Goal: Information Seeking & Learning: Learn about a topic

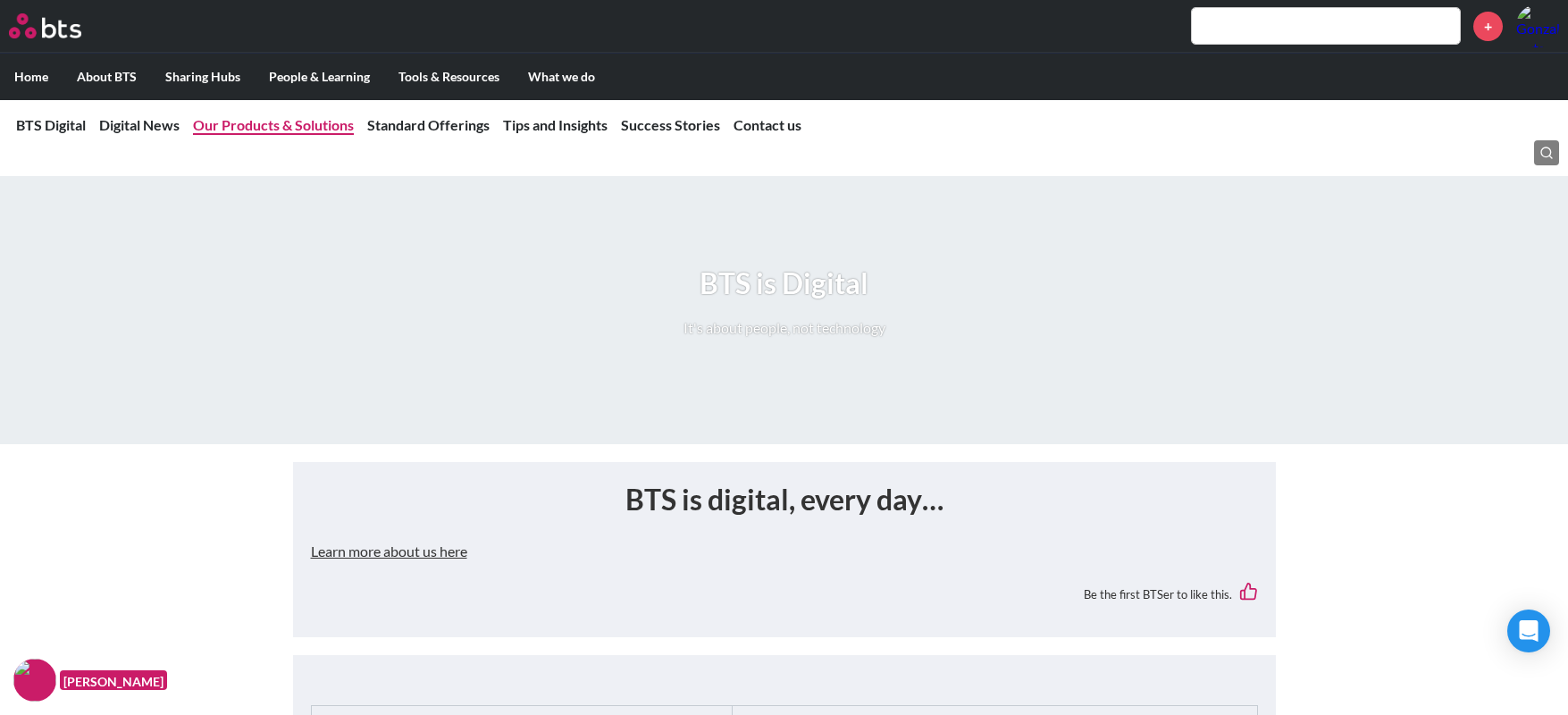
click at [295, 128] on link "Our Products & Solutions" at bounding box center [273, 124] width 161 height 17
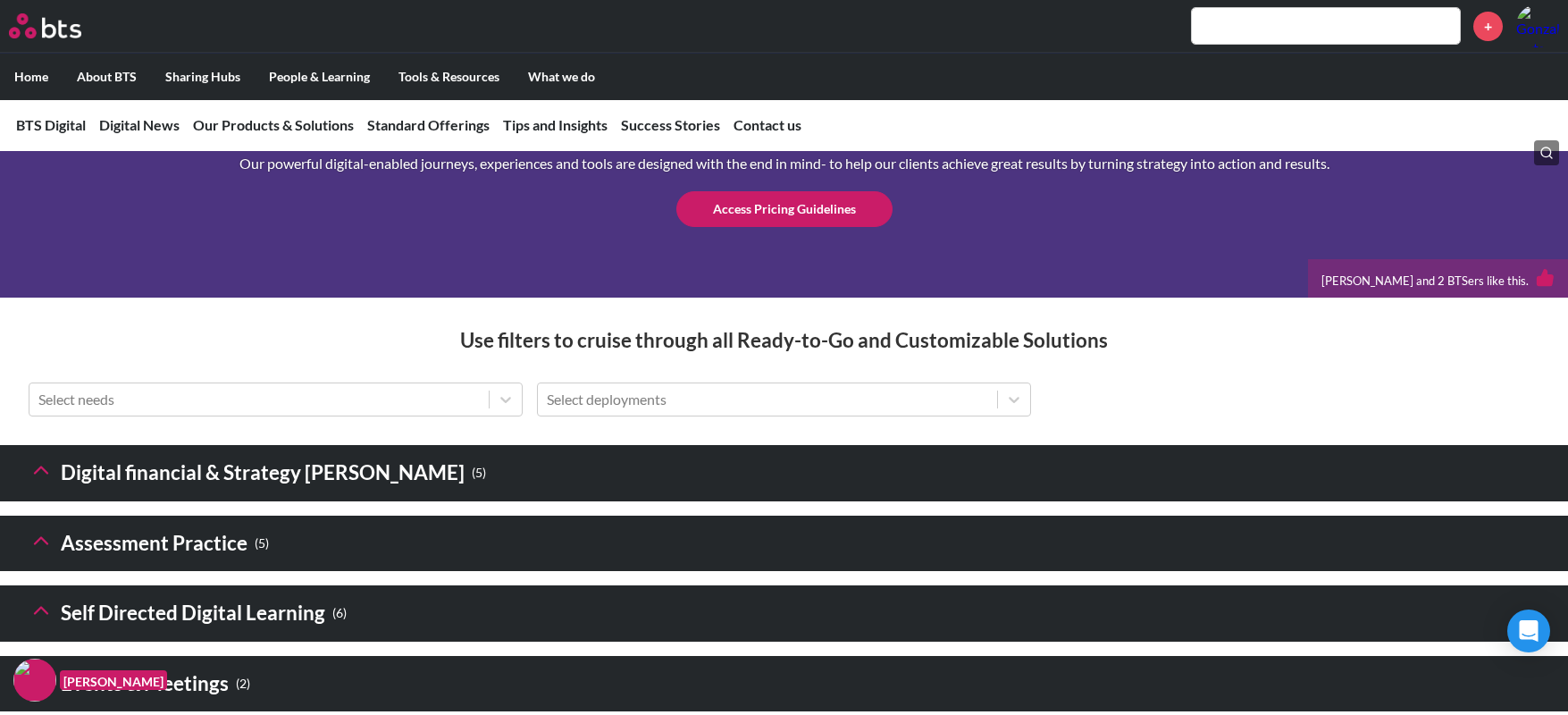
scroll to position [2556, 0]
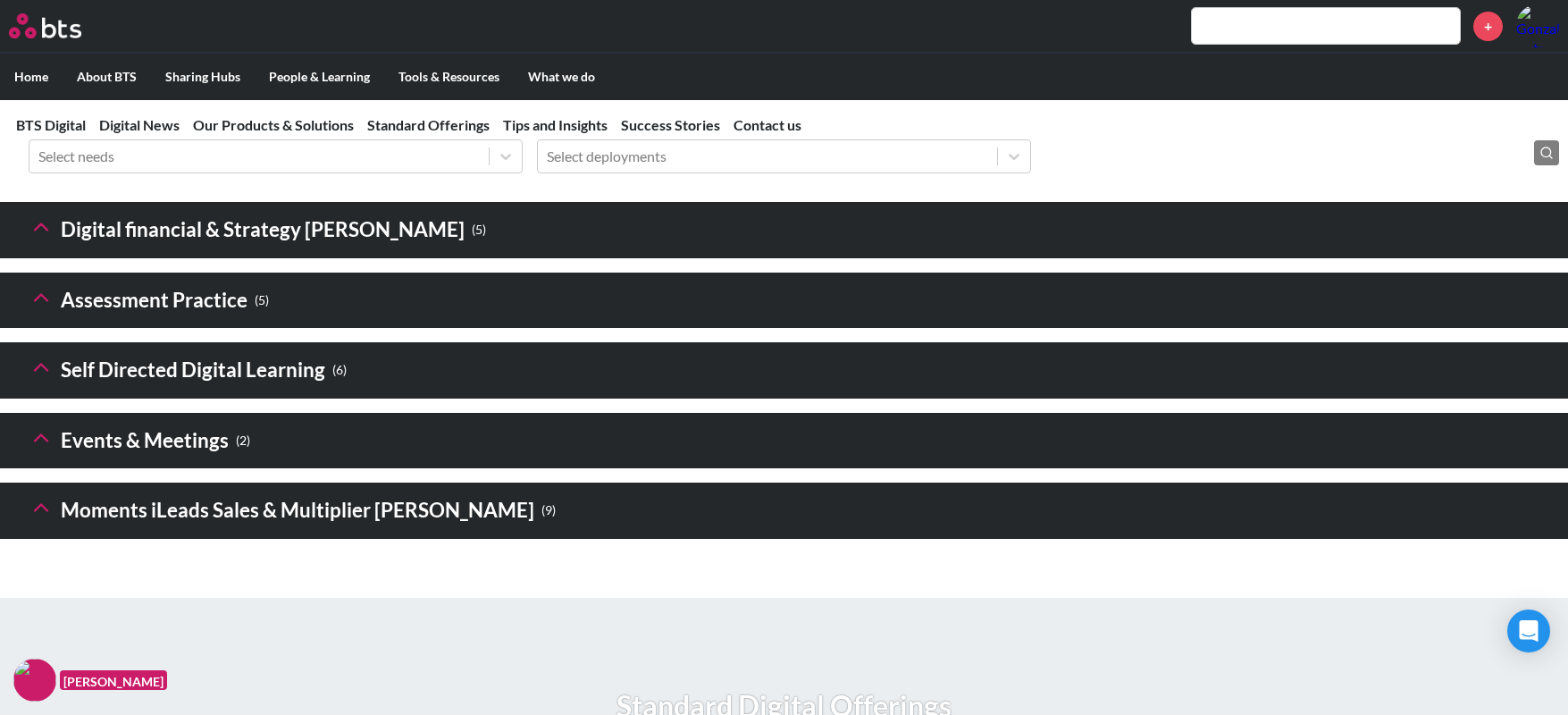
click at [33, 520] on icon at bounding box center [40, 507] width 25 height 25
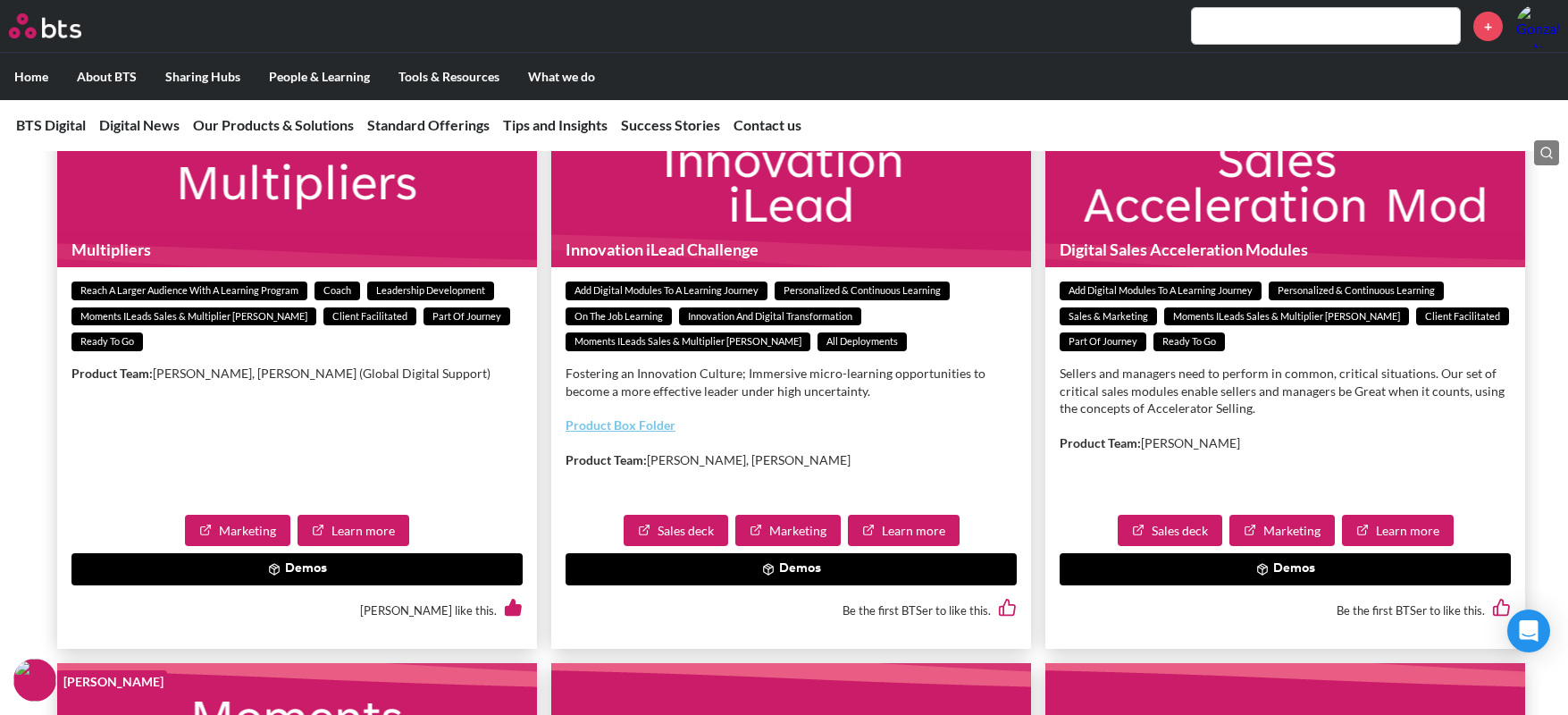
scroll to position [3629, 0]
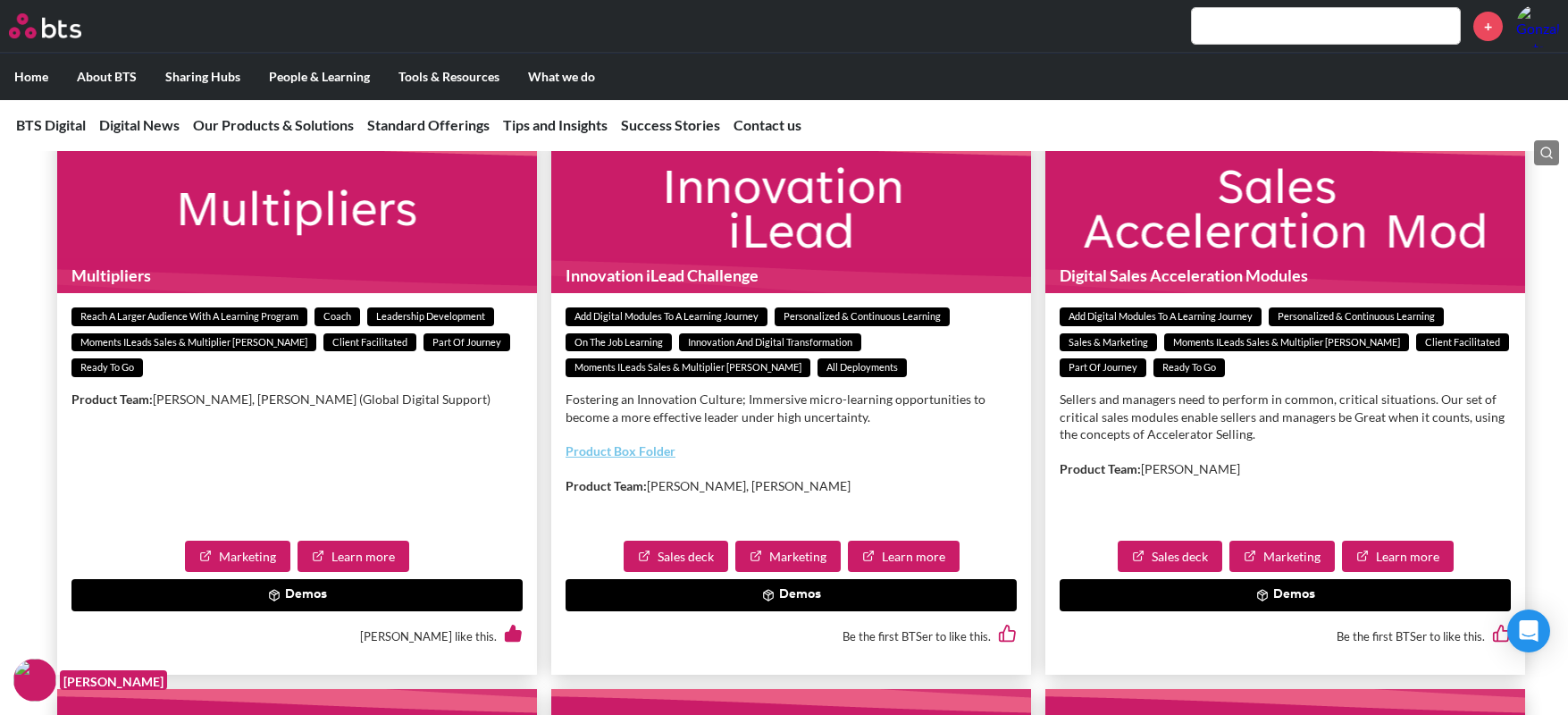
click at [1285, 611] on button "Demos" at bounding box center [1285, 595] width 451 height 33
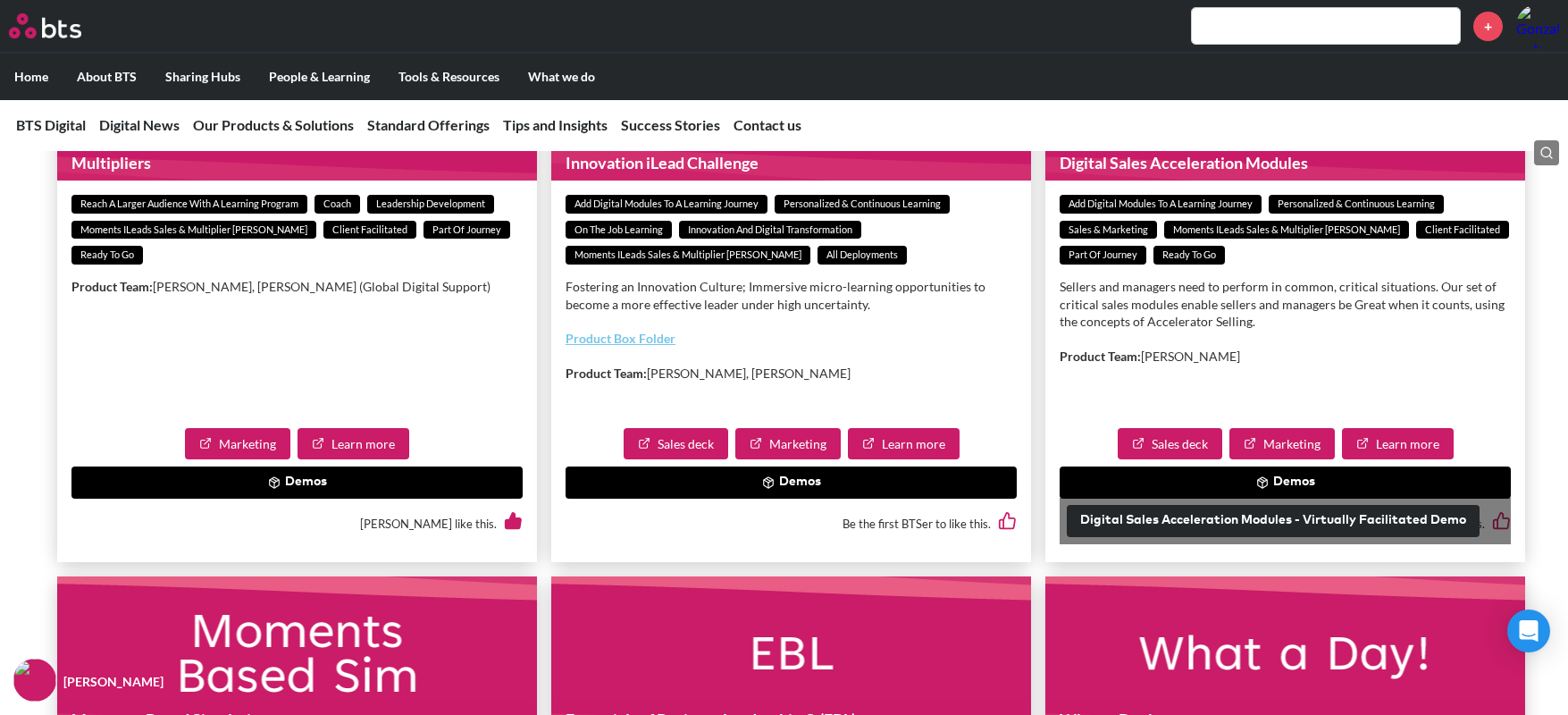
scroll to position [3808, 0]
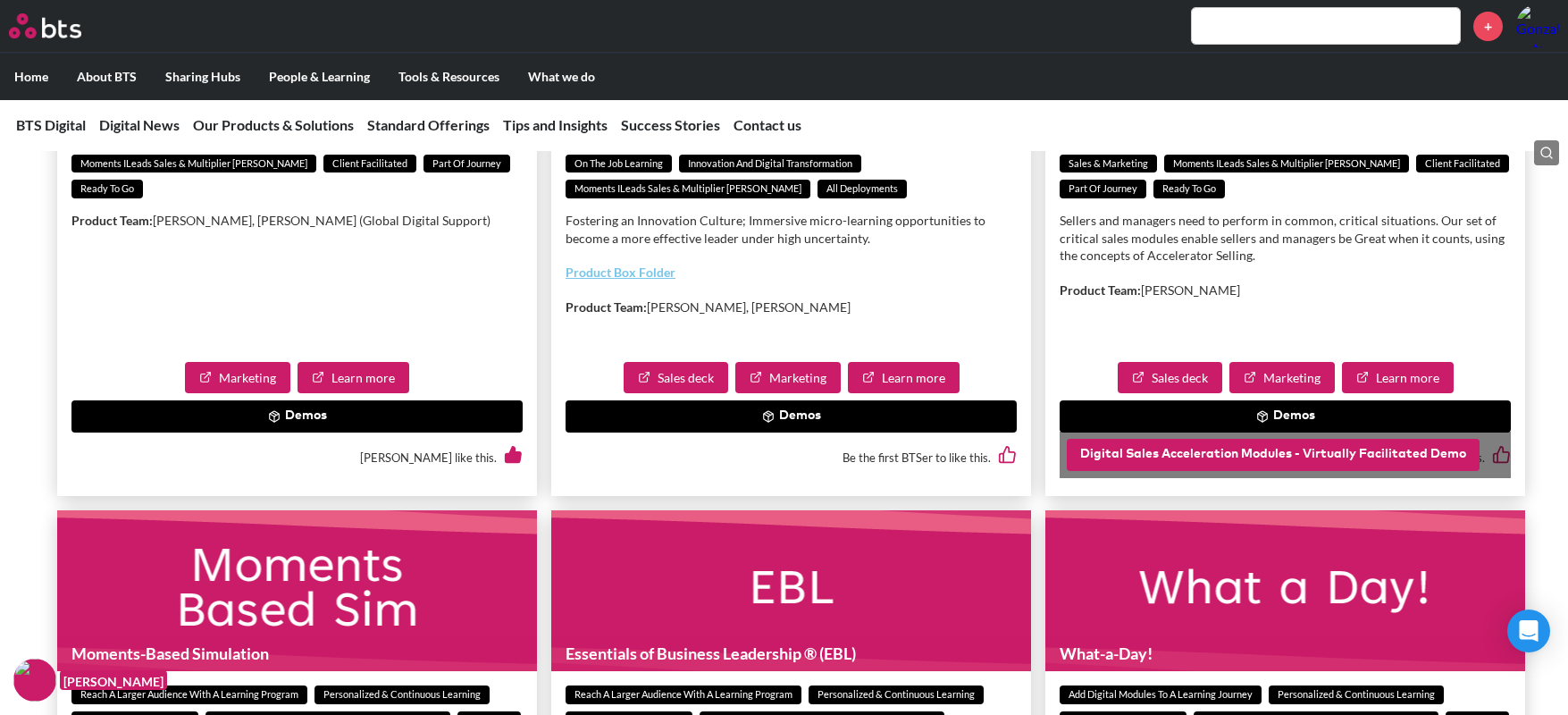
click at [1354, 471] on button "Digital Sales Acceleration Modules - Virtually Facilitated Demo" at bounding box center [1272, 455] width 413 height 33
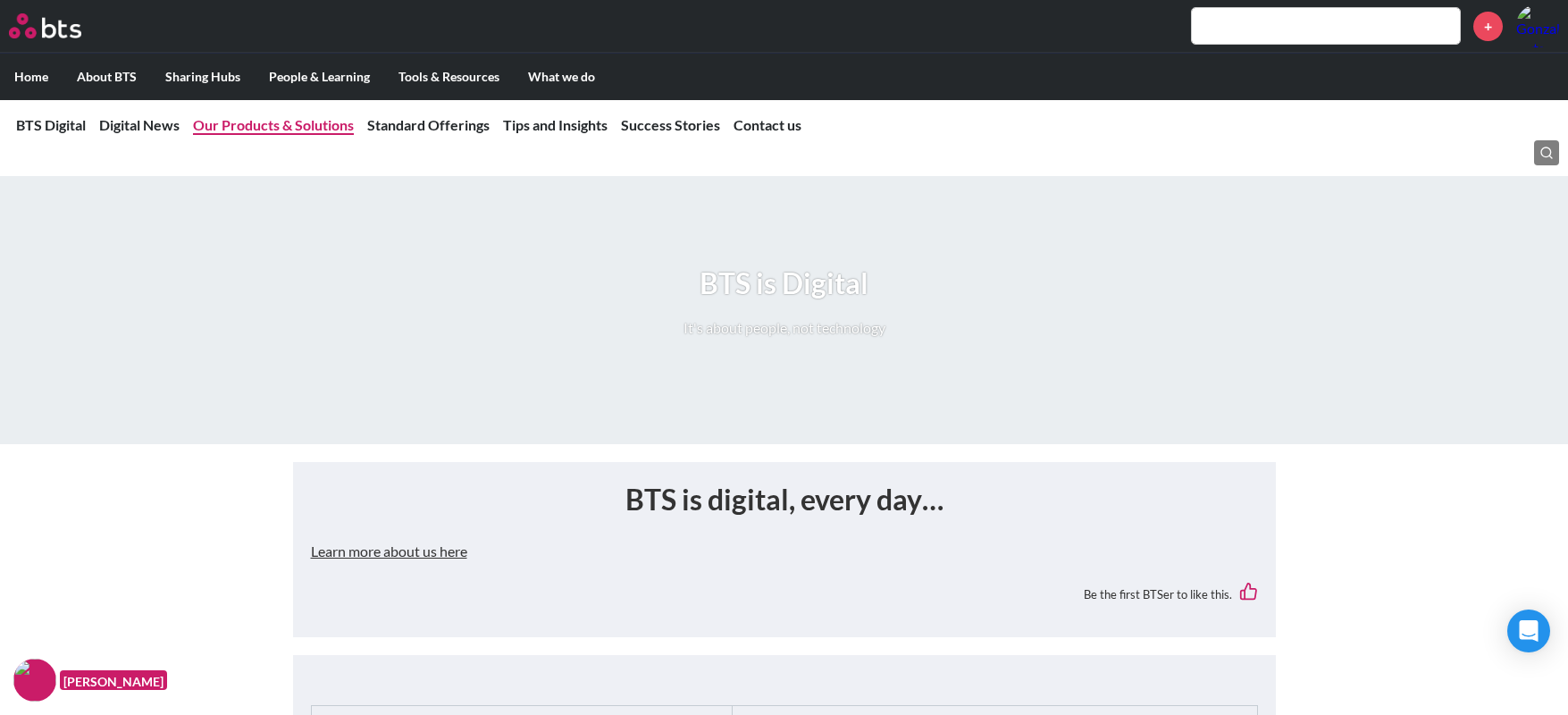
click at [243, 129] on link "Our Products & Solutions" at bounding box center [273, 124] width 161 height 17
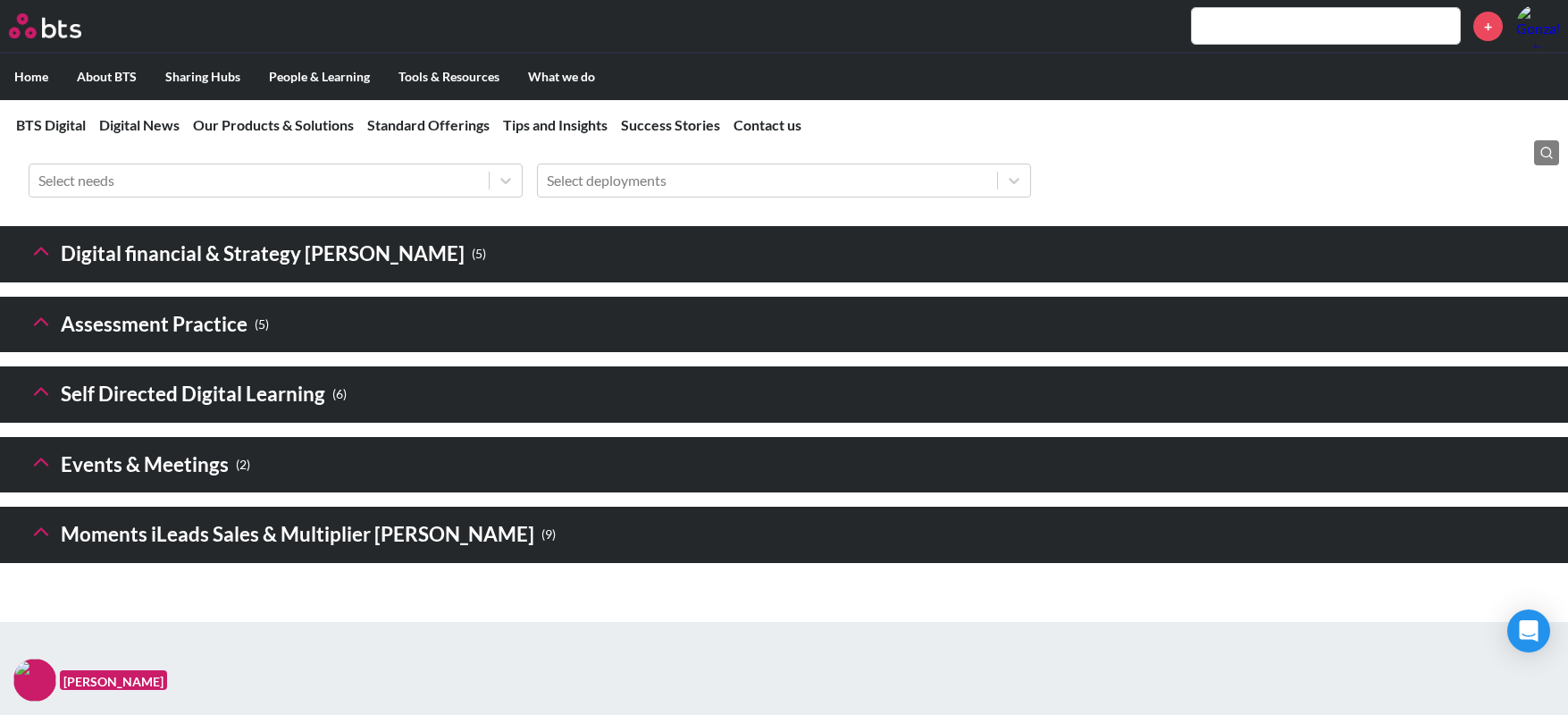
scroll to position [2735, 0]
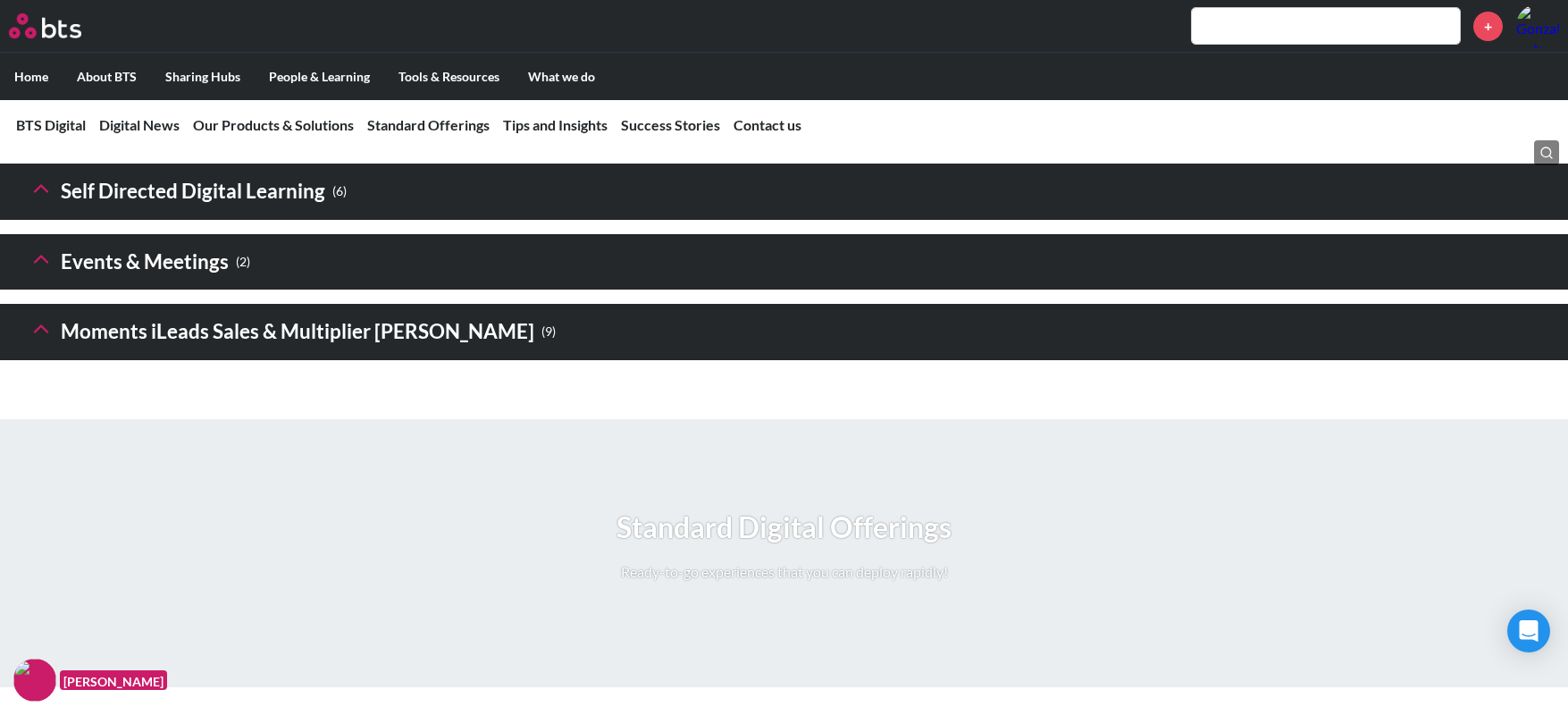
click at [322, 351] on h3 "Moments iLeads Sales & Multiplier [PERSON_NAME] ( 9 )" at bounding box center [292, 331] width 527 height 38
click at [37, 341] on icon at bounding box center [40, 328] width 25 height 25
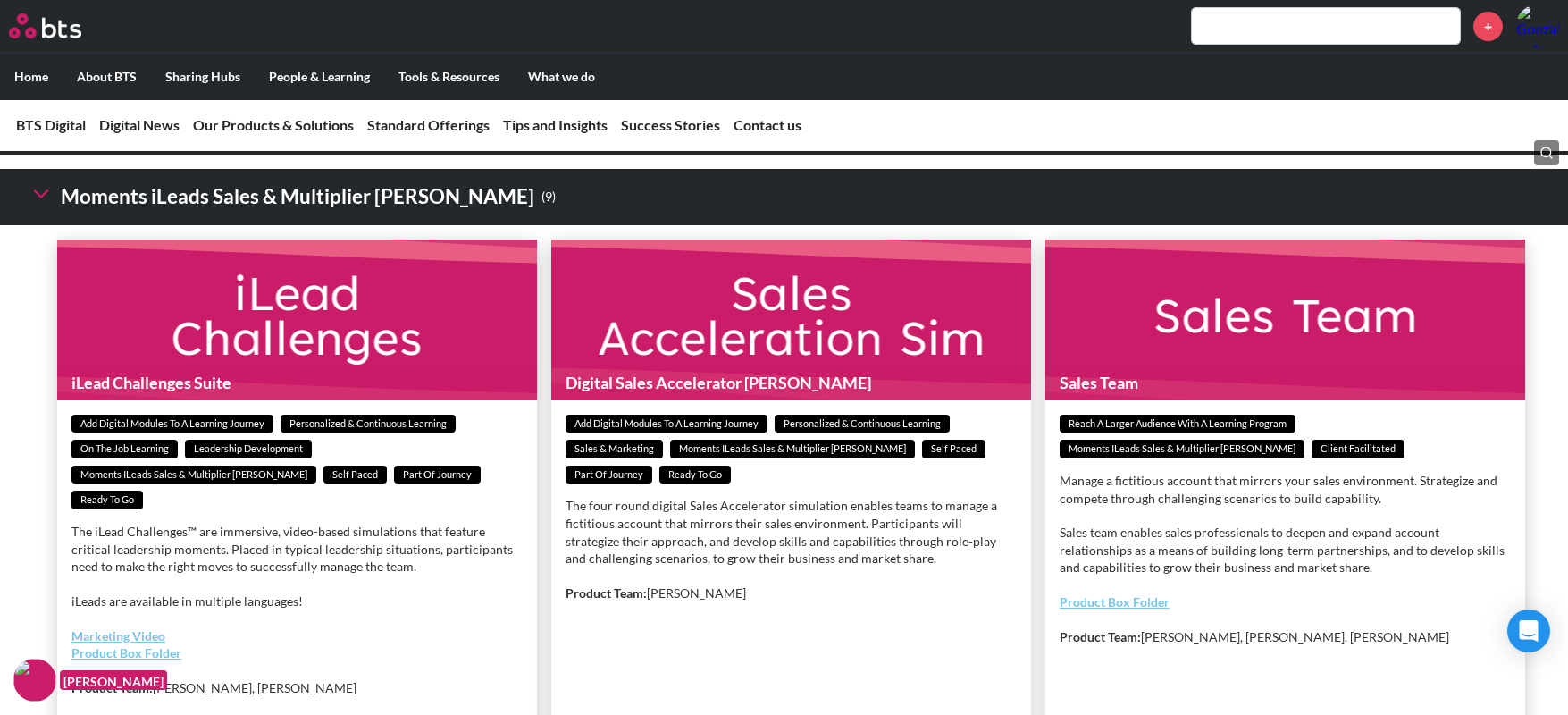
scroll to position [3093, 0]
